Goal: Task Accomplishment & Management: Use online tool/utility

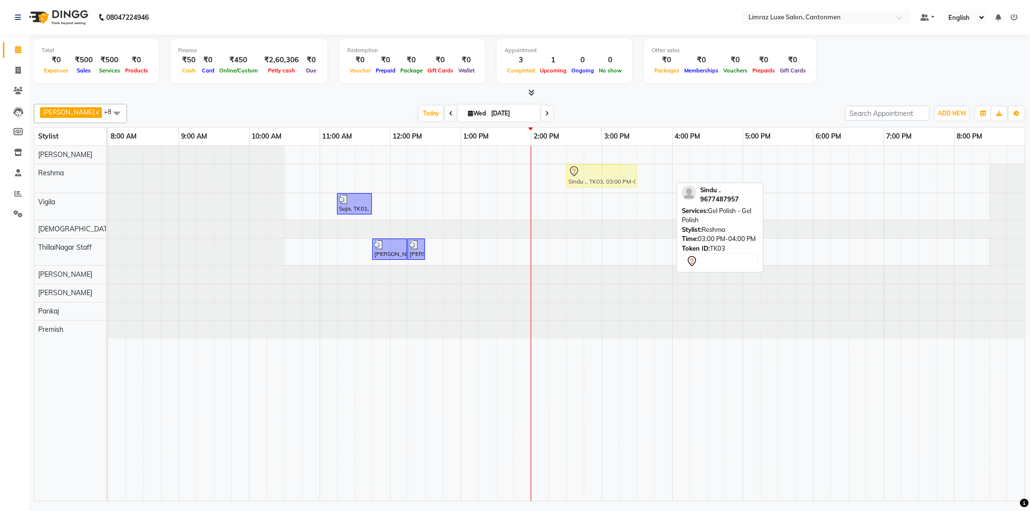
drag, startPoint x: 642, startPoint y: 175, endPoint x: 607, endPoint y: 174, distance: 35.8
click at [108, 174] on div "Sindu ., TK03, 03:00 PM-04:00 PM, Gel Polish - Gel Polish Sindu ., TK03, 03:00 …" at bounding box center [108, 178] width 0 height 28
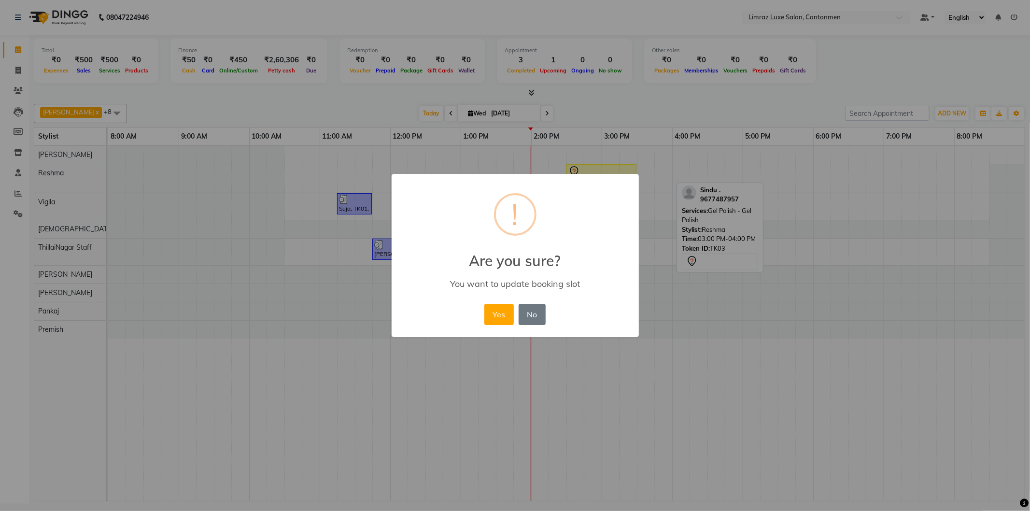
click at [484, 304] on button "Yes" at bounding box center [498, 314] width 29 height 21
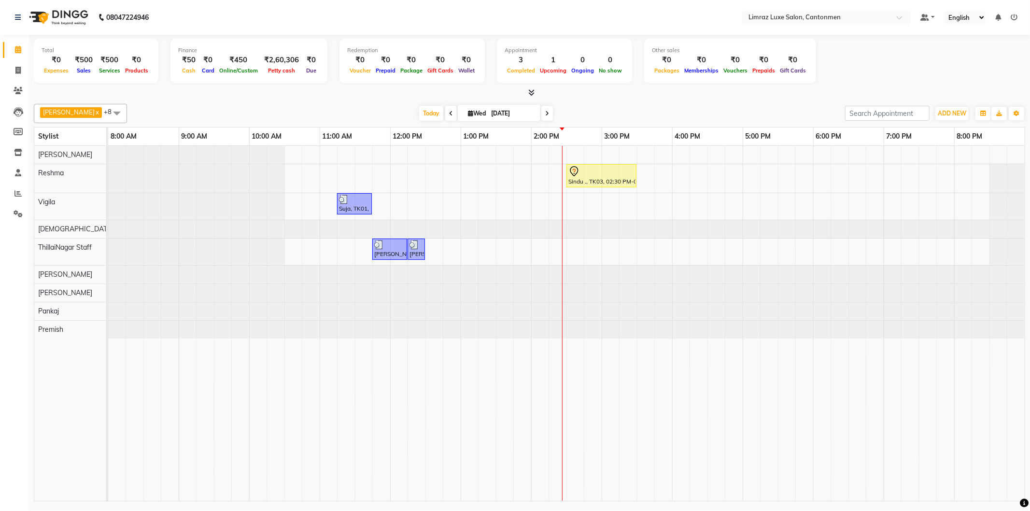
click at [892, 428] on td at bounding box center [893, 323] width 18 height 355
click at [573, 173] on icon at bounding box center [574, 172] width 12 height 12
click at [585, 173] on div at bounding box center [601, 172] width 66 height 12
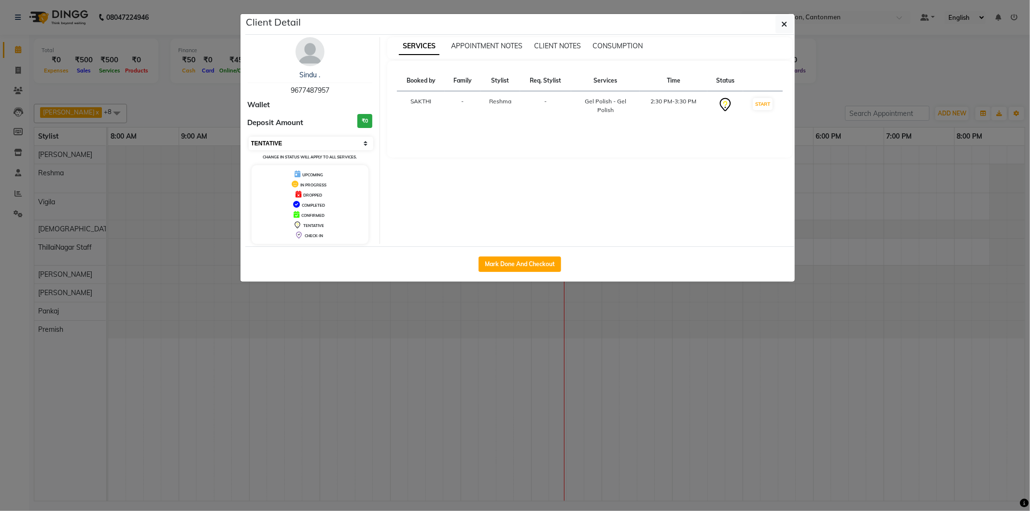
click at [326, 147] on select "Select IN SERVICE CONFIRMED TENTATIVE CHECK IN MARK DONE DROPPED UPCOMING" at bounding box center [311, 144] width 125 height 14
select select "6"
click at [249, 137] on select "Select IN SERVICE CONFIRMED TENTATIVE CHECK IN MARK DONE DROPPED UPCOMING" at bounding box center [311, 144] width 125 height 14
click at [538, 262] on button "Mark Done And Checkout" at bounding box center [520, 263] width 83 height 15
select select "7274"
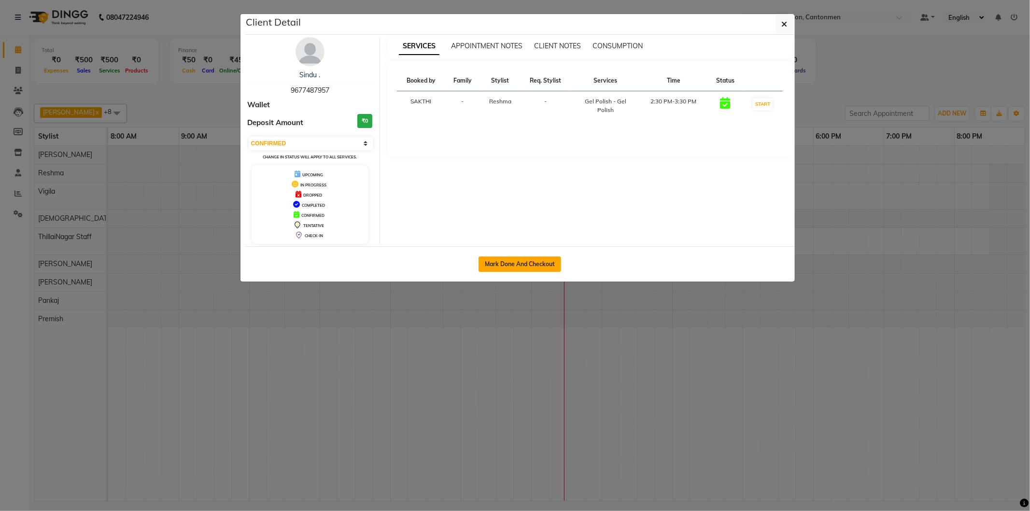
select select "service"
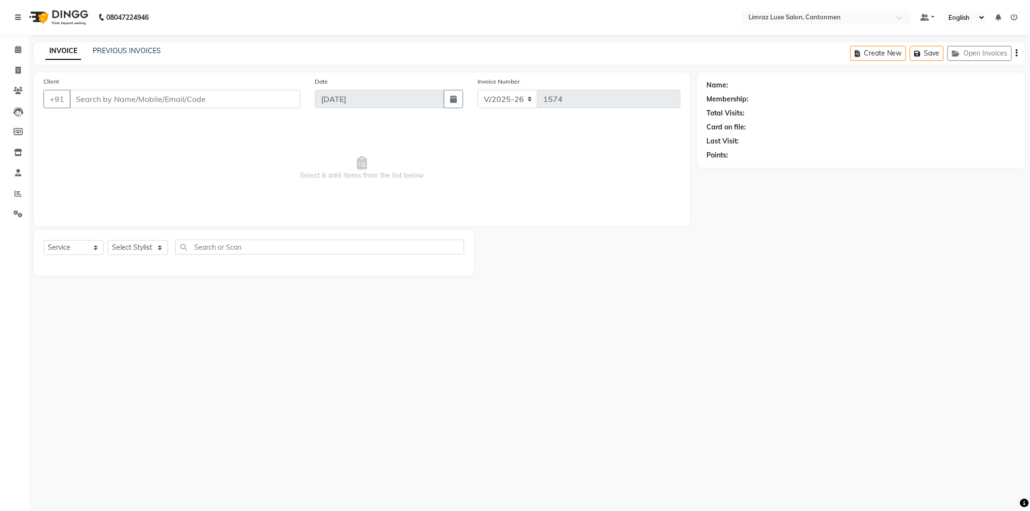
type input "96******57"
select select "63047"
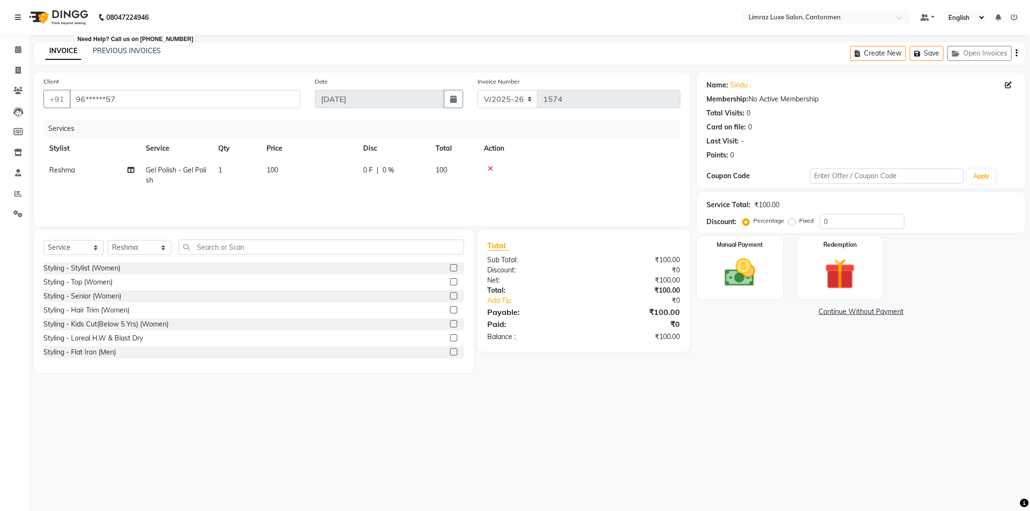
click at [143, 14] on b "08047224946" at bounding box center [127, 17] width 43 height 27
click at [149, 15] on b "08047224946" at bounding box center [127, 17] width 43 height 27
